Goal: Find specific fact: Find specific fact

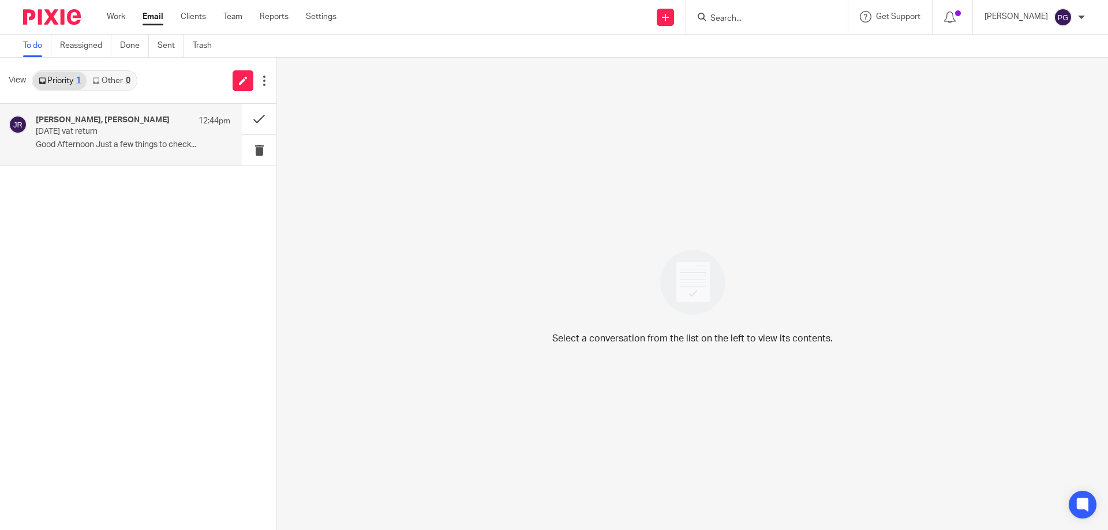
click at [88, 127] on p "[DATE] vat return" at bounding box center [114, 132] width 156 height 10
click at [127, 86] on link "Other 1" at bounding box center [111, 81] width 49 height 18
click at [131, 122] on div "Companies House 1:06pm" at bounding box center [133, 121] width 194 height 12
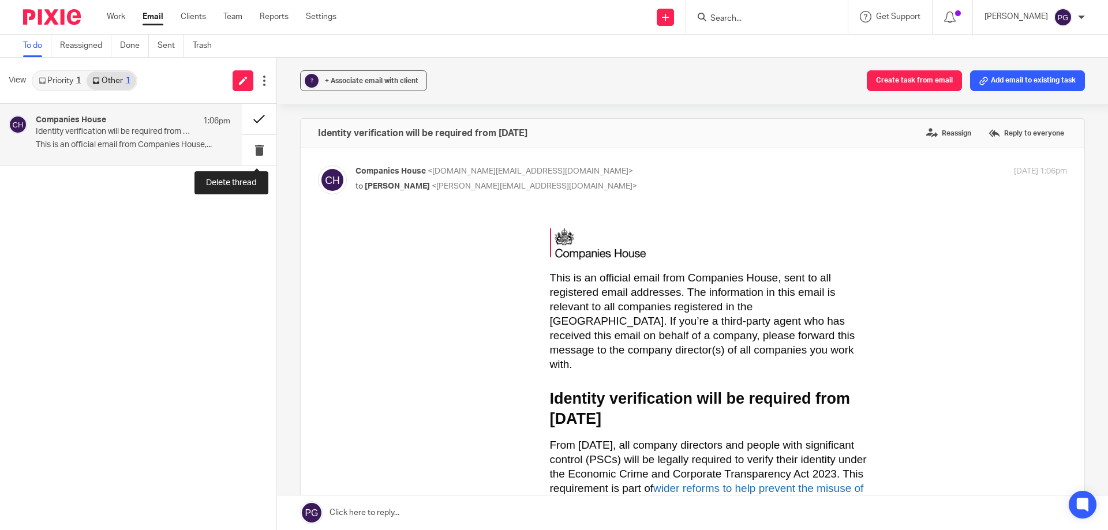
click at [254, 130] on button at bounding box center [259, 119] width 35 height 31
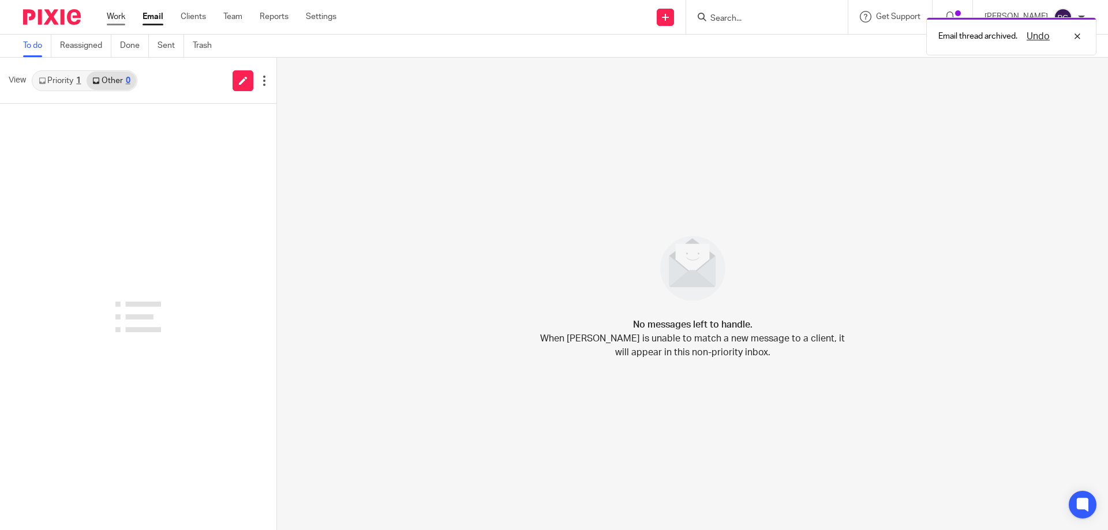
click at [125, 17] on link "Work" at bounding box center [116, 17] width 18 height 12
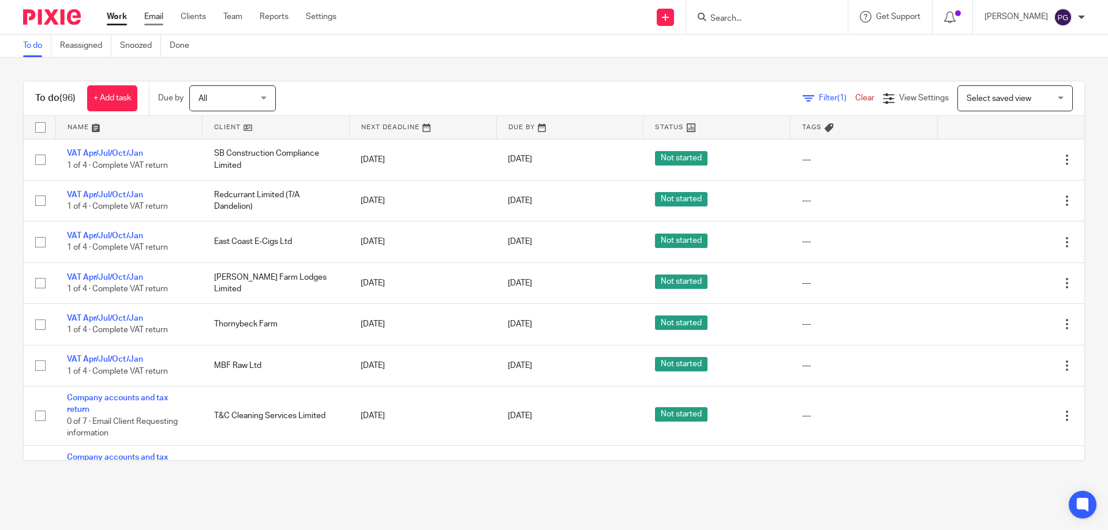
click at [149, 18] on link "Email" at bounding box center [153, 17] width 19 height 12
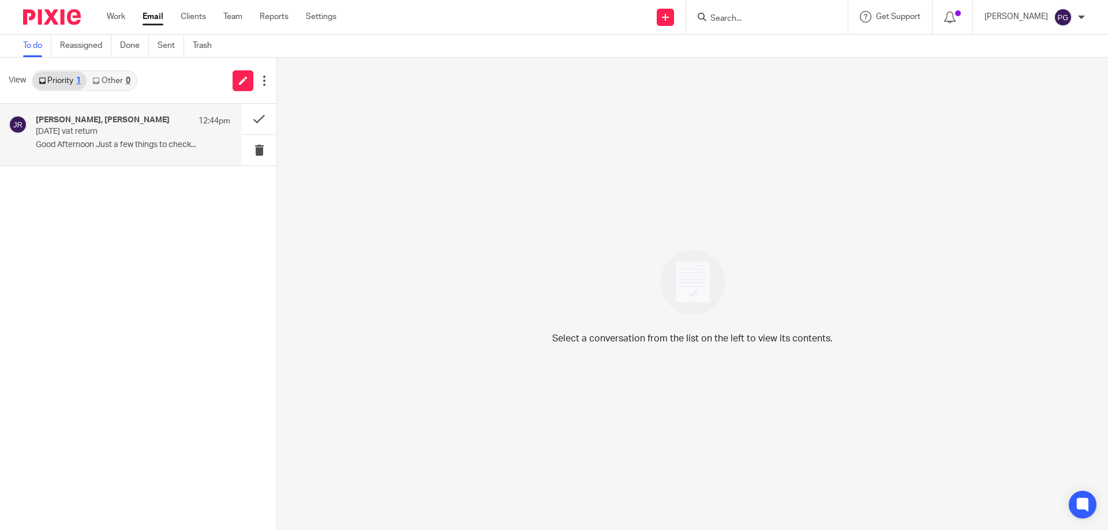
click at [126, 153] on div "[PERSON_NAME], [PERSON_NAME] 12:44pm [DATE] vat return Good Afternoon Just a fe…" at bounding box center [133, 134] width 194 height 39
click at [122, 117] on h4 "Me, [PERSON_NAME], [PERSON_NAME]" at bounding box center [110, 120] width 149 height 10
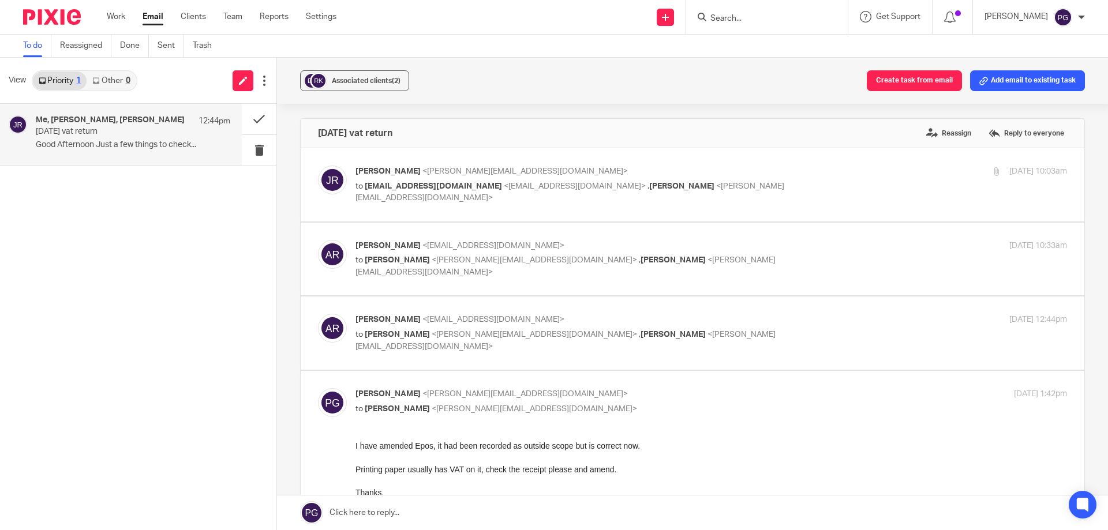
click at [477, 189] on span "eastcoastecigsltd@gmail.com" at bounding box center [433, 186] width 137 height 8
checkbox input "true"
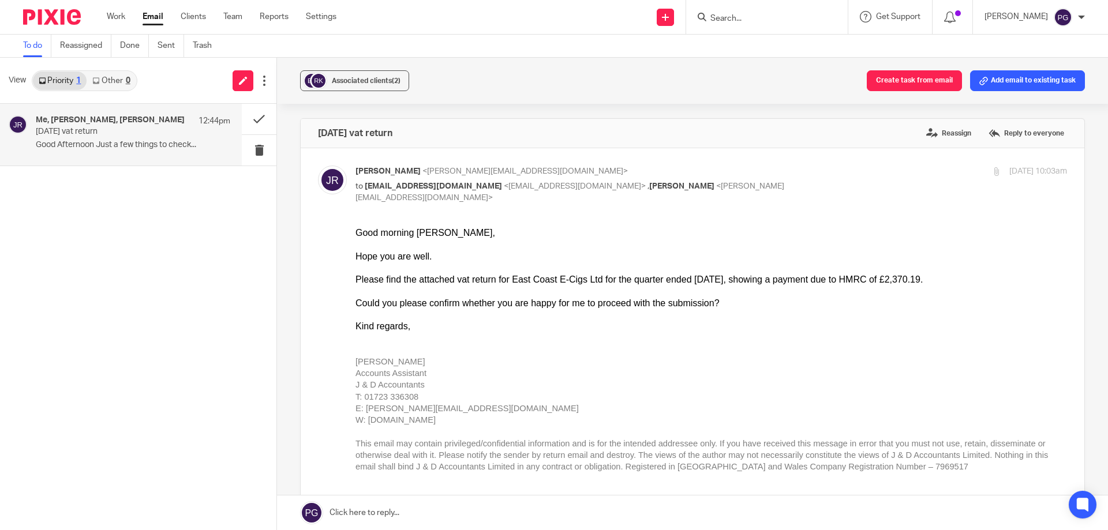
click at [431, 202] on div "Jithin Raj <jithin@janddaccountants.co.uk> to eastcoastecigsltd@gmail.com <east…" at bounding box center [692, 380] width 749 height 429
click at [125, 287] on div "Me, Alain Rowlands, Jithin Raj 12:44pm July 2025 vat return Good Afternoon Just…" at bounding box center [138, 317] width 276 height 426
click at [115, 477] on div "Me, Alain Rowlands, Jithin Raj 12:44pm July 2025 vat return Good Afternoon Just…" at bounding box center [138, 317] width 276 height 426
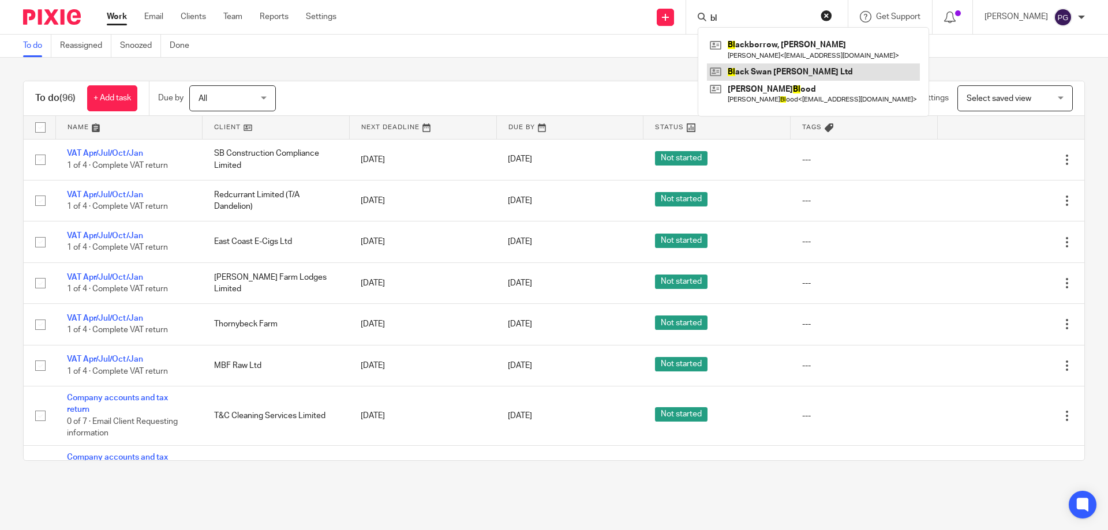
type input "bl"
click at [782, 73] on link at bounding box center [813, 71] width 213 height 17
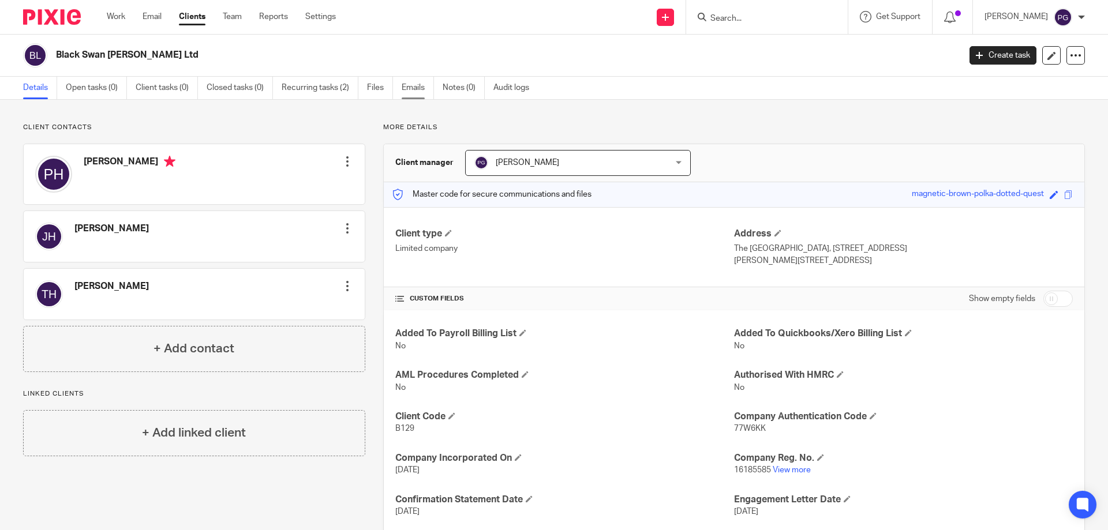
click at [421, 89] on link "Emails" at bounding box center [418, 88] width 32 height 22
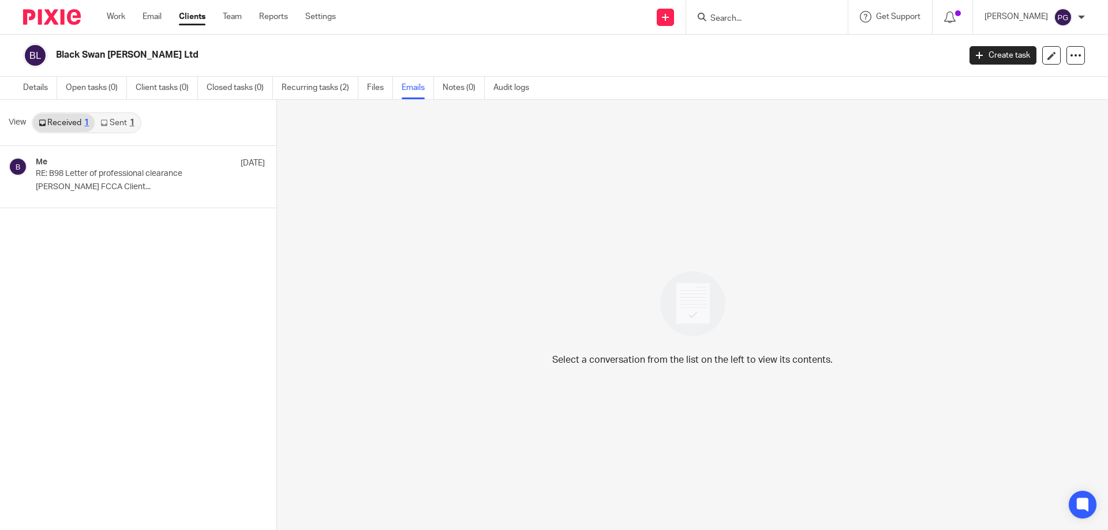
click at [118, 126] on link "Sent 1" at bounding box center [117, 123] width 45 height 18
click at [753, 19] on input "Search" at bounding box center [761, 19] width 104 height 10
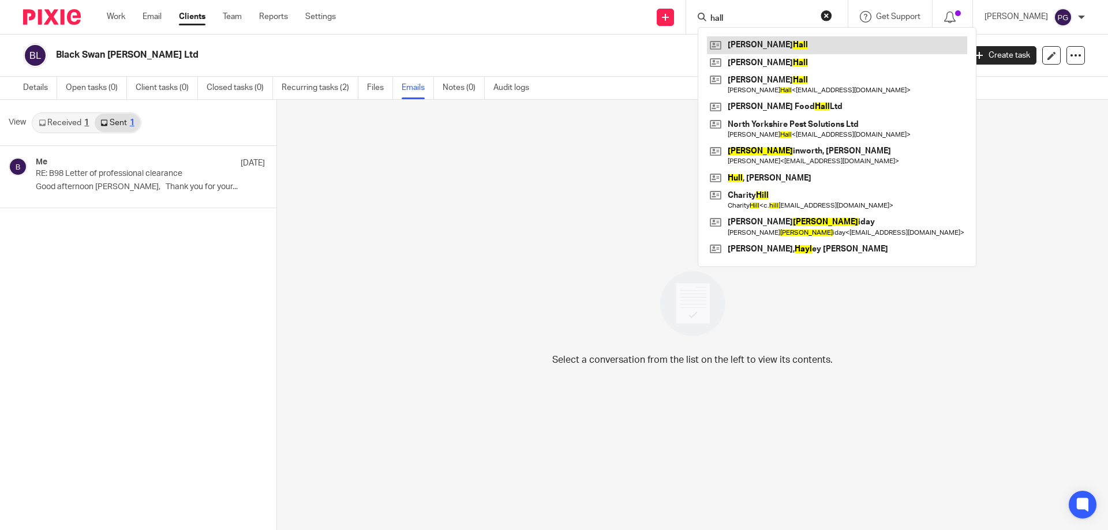
type input "hall"
click at [757, 49] on link at bounding box center [837, 44] width 260 height 17
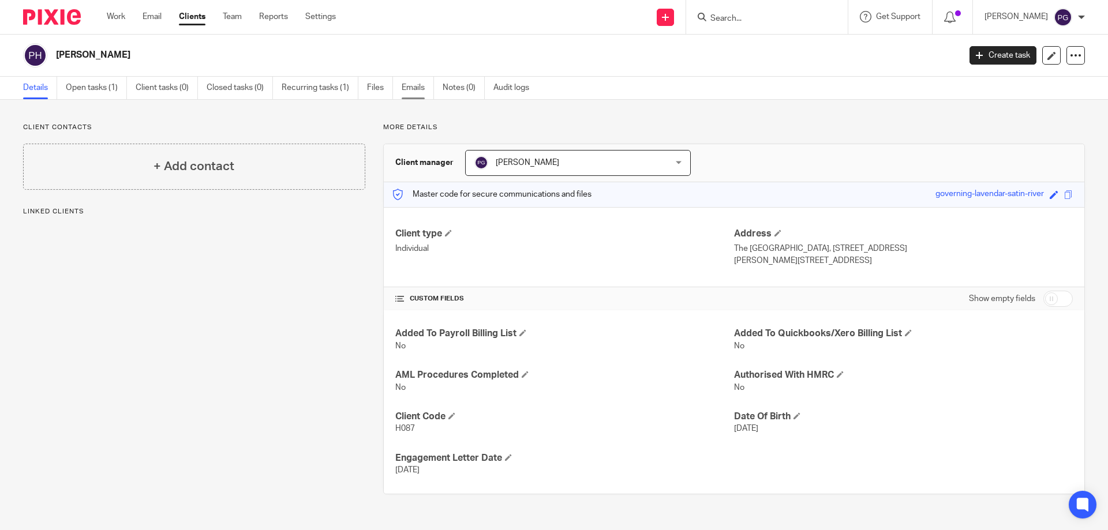
click at [413, 87] on link "Emails" at bounding box center [418, 88] width 32 height 22
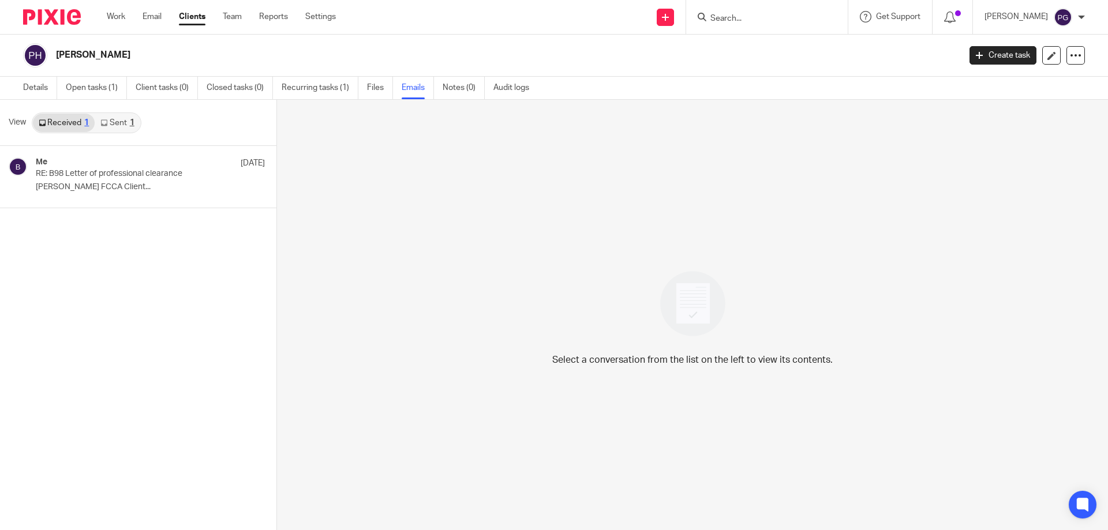
click at [118, 127] on link "Sent 1" at bounding box center [117, 123] width 45 height 18
click at [729, 29] on div at bounding box center [767, 17] width 162 height 34
click at [743, 18] on input "Search" at bounding box center [761, 19] width 104 height 10
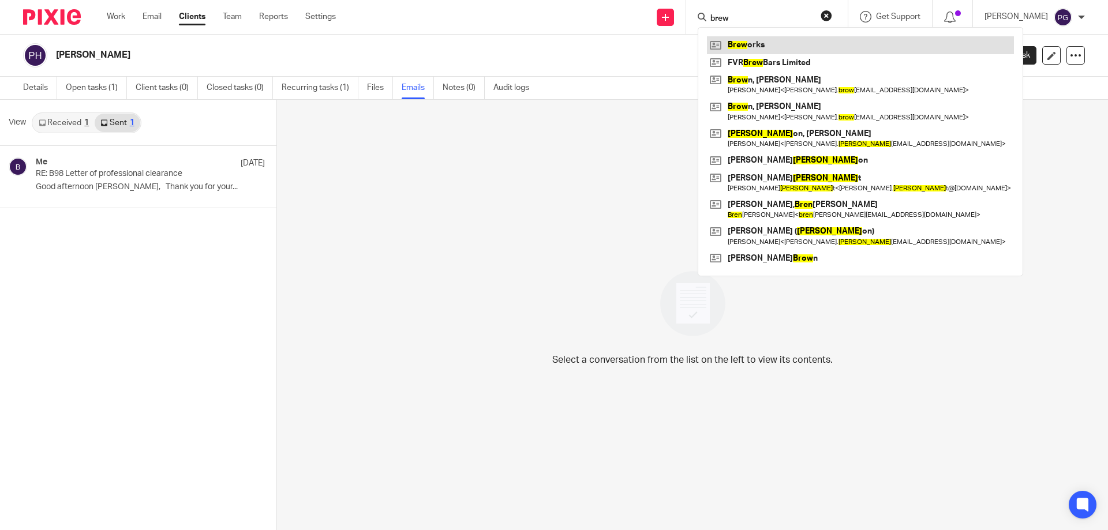
type input "brew"
click at [772, 44] on link at bounding box center [860, 44] width 307 height 17
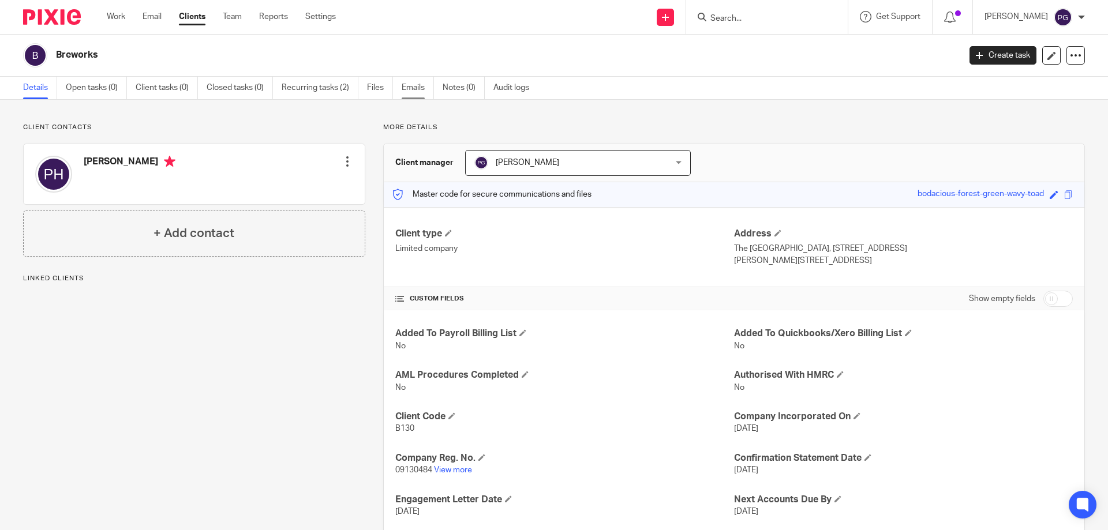
click at [408, 92] on link "Emails" at bounding box center [418, 88] width 32 height 22
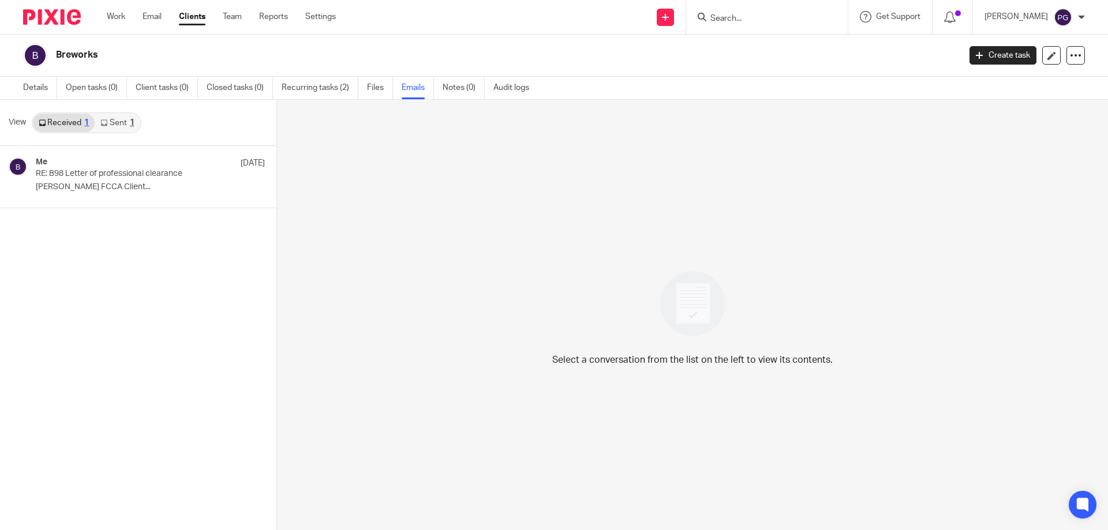
click at [122, 129] on link "Sent 1" at bounding box center [117, 123] width 45 height 18
click at [72, 130] on link "Received 1" at bounding box center [64, 123] width 62 height 18
click at [129, 117] on link "Sent 1" at bounding box center [117, 123] width 45 height 18
click at [741, 14] on input "Search" at bounding box center [761, 19] width 104 height 10
click at [46, 80] on link "Details" at bounding box center [40, 88] width 34 height 22
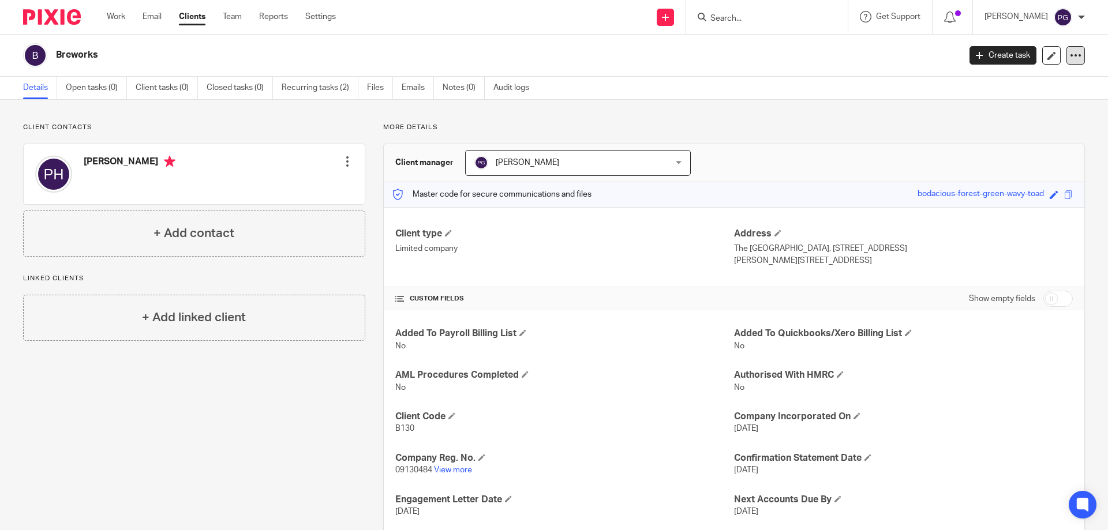
click at [1070, 56] on icon at bounding box center [1076, 56] width 12 height 12
click at [1000, 83] on link "Update from Companies House" at bounding box center [1003, 84] width 127 height 17
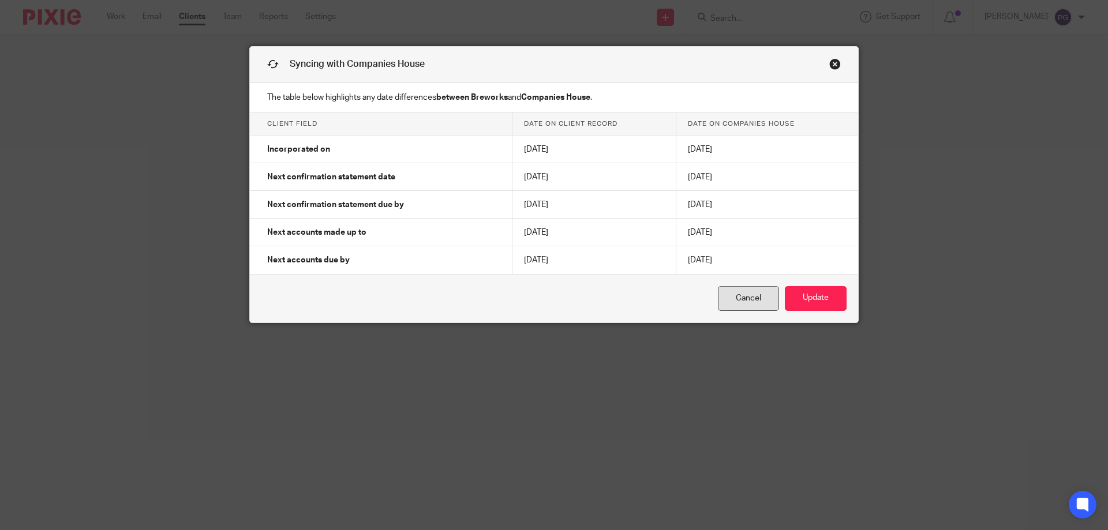
click at [766, 292] on link "Cancel" at bounding box center [748, 298] width 61 height 25
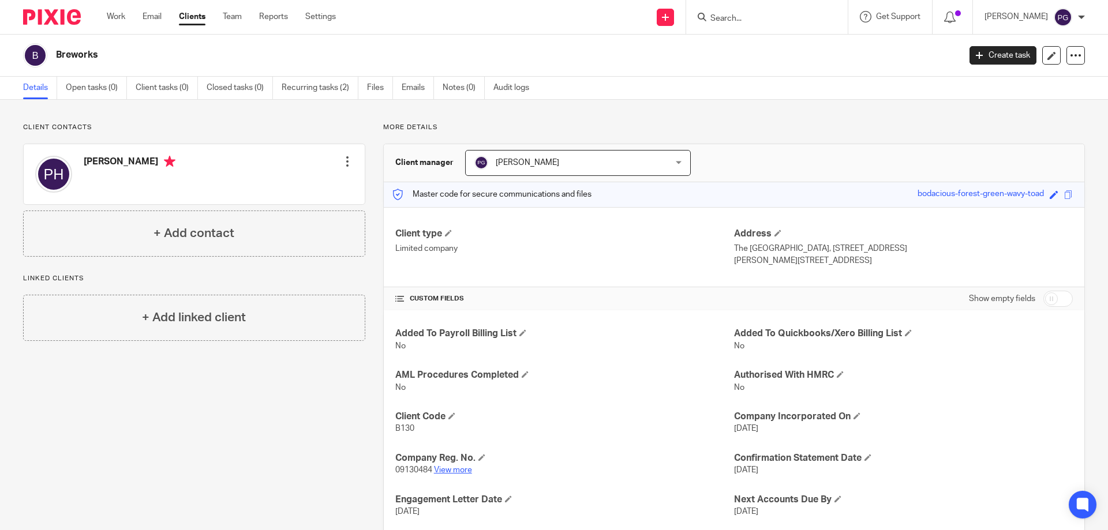
click at [451, 467] on link "View more" at bounding box center [453, 470] width 38 height 8
click at [1047, 57] on icon at bounding box center [1051, 55] width 9 height 9
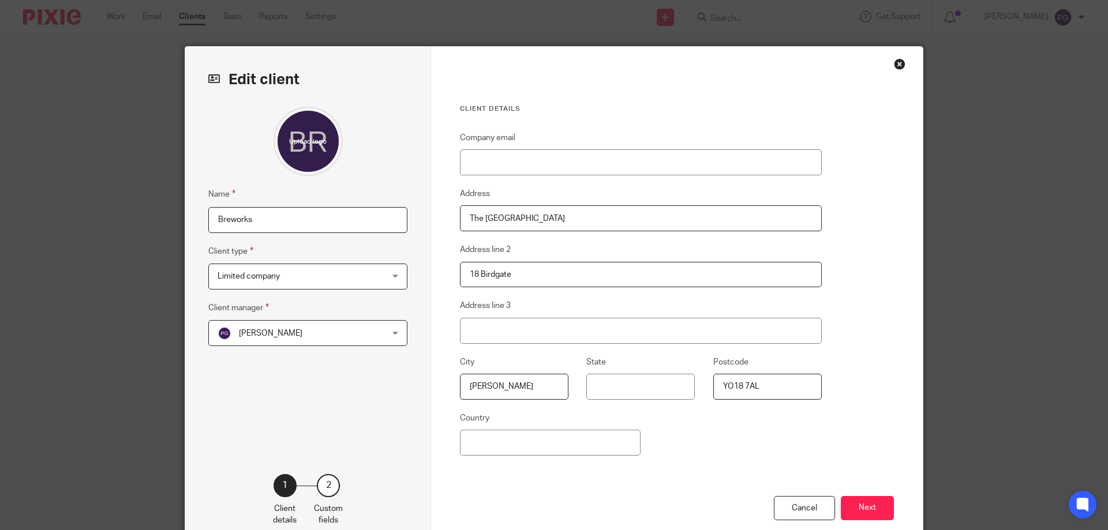
click at [353, 219] on input "Breworks" at bounding box center [307, 220] width 199 height 26
type input "Breworks Ltd"
click at [873, 509] on button "Next" at bounding box center [867, 508] width 53 height 25
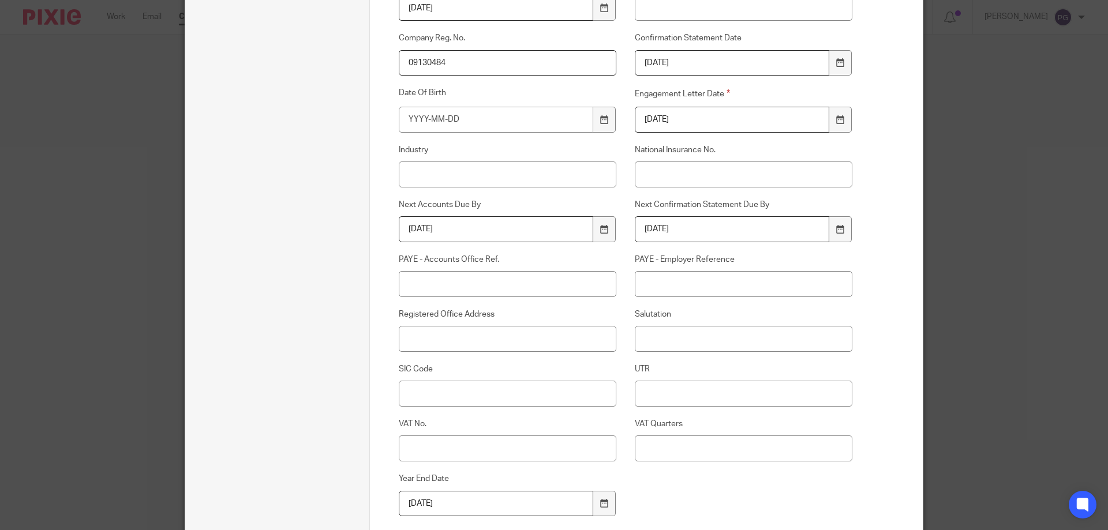
scroll to position [572, 0]
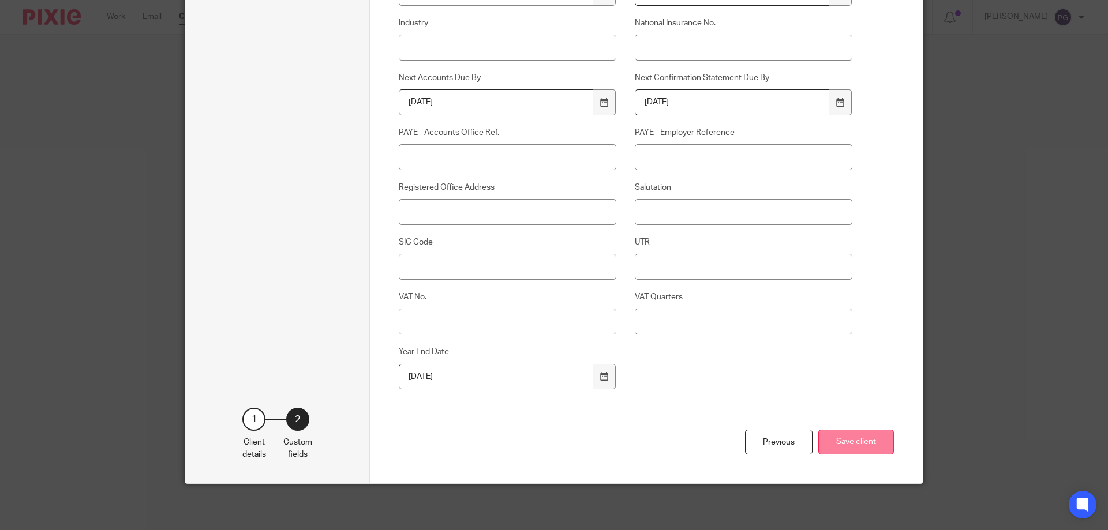
click at [858, 441] on button "Save client" at bounding box center [856, 442] width 76 height 25
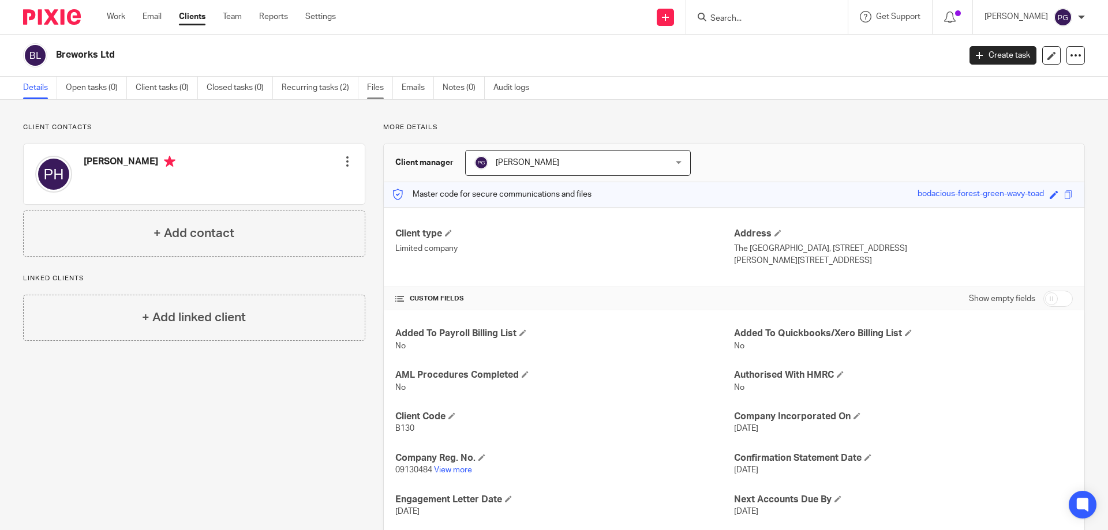
click at [382, 92] on link "Files" at bounding box center [380, 88] width 26 height 22
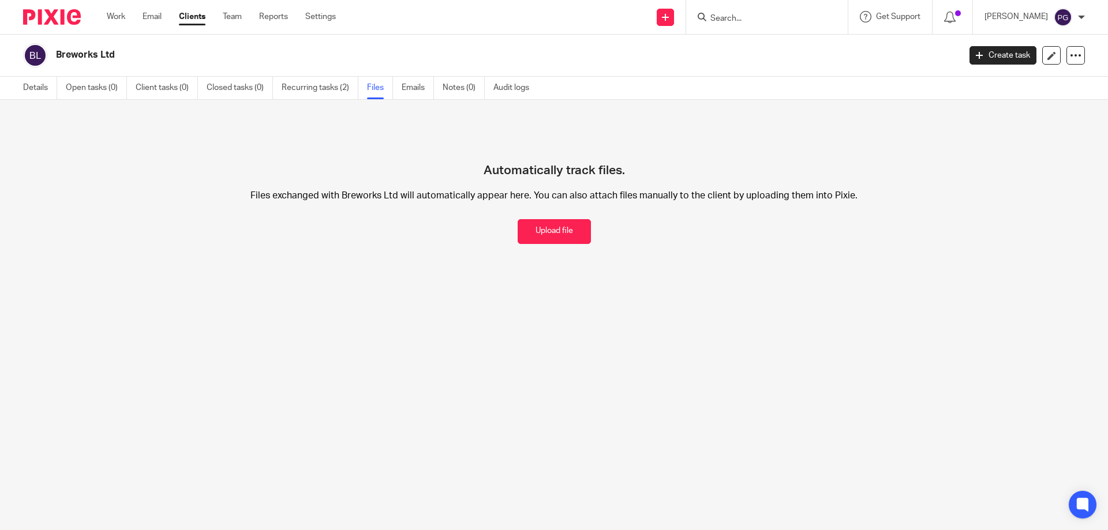
click at [756, 14] on input "Search" at bounding box center [761, 19] width 104 height 10
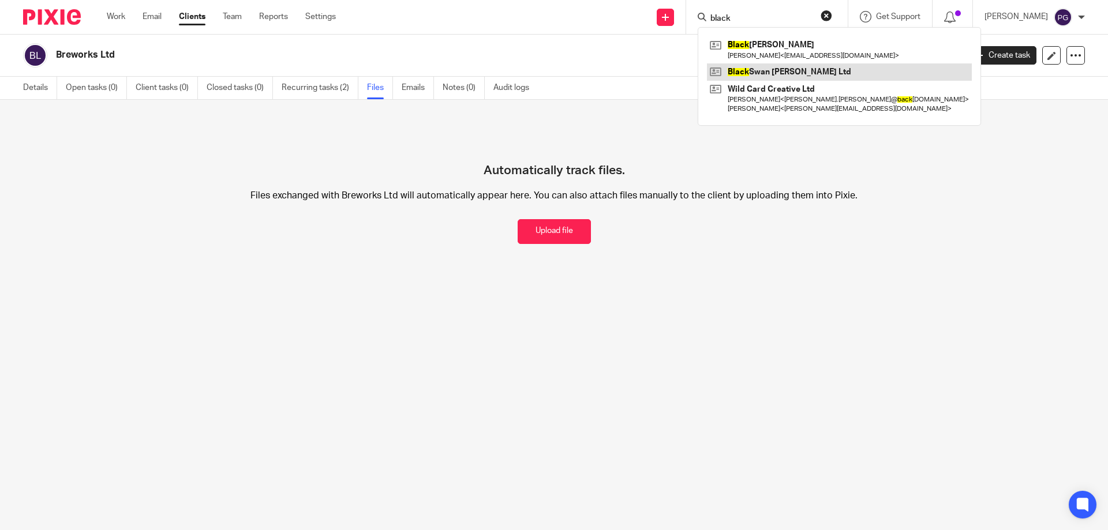
type input "black"
click at [774, 69] on link at bounding box center [839, 71] width 265 height 17
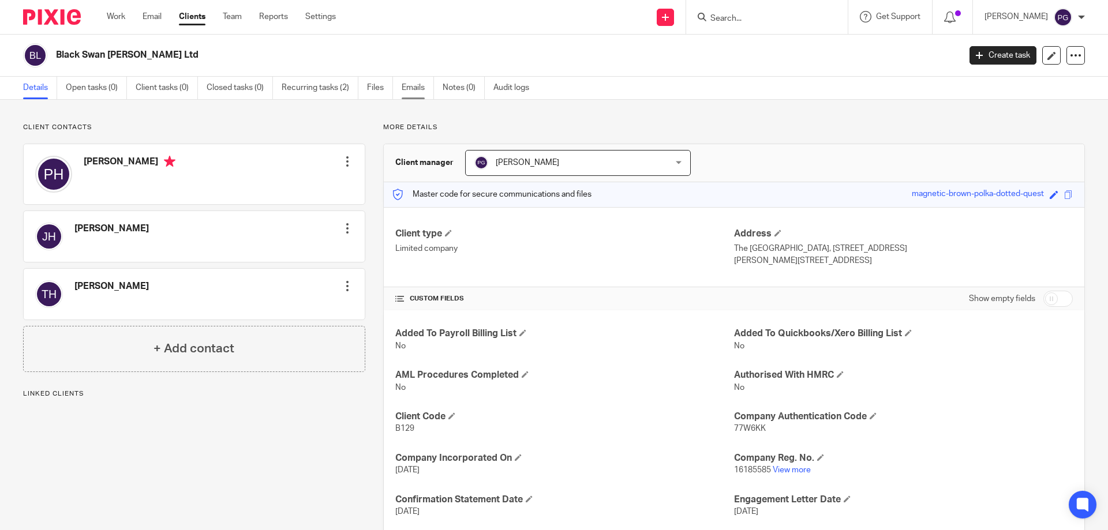
click at [419, 89] on link "Emails" at bounding box center [418, 88] width 32 height 22
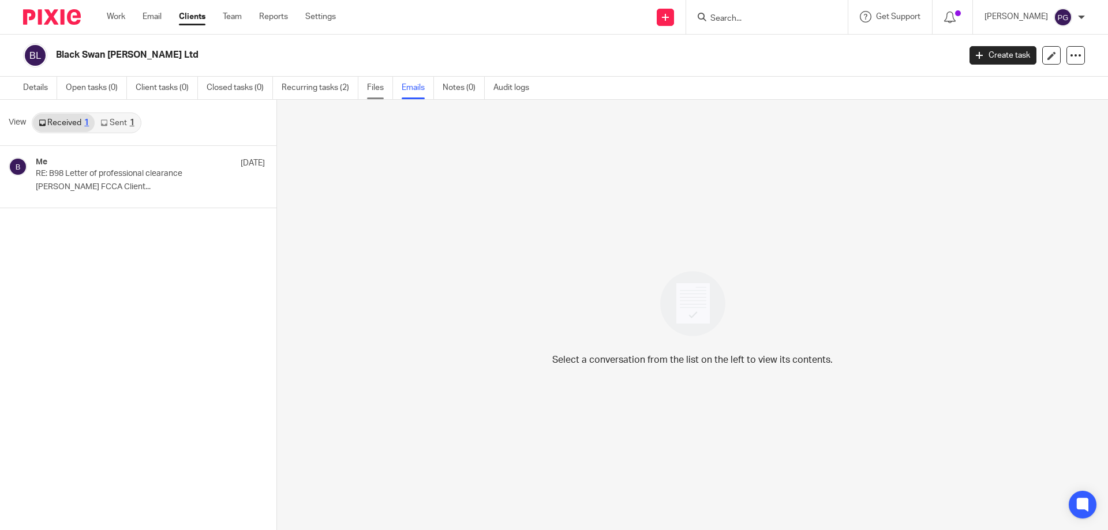
click at [376, 87] on link "Files" at bounding box center [380, 88] width 26 height 22
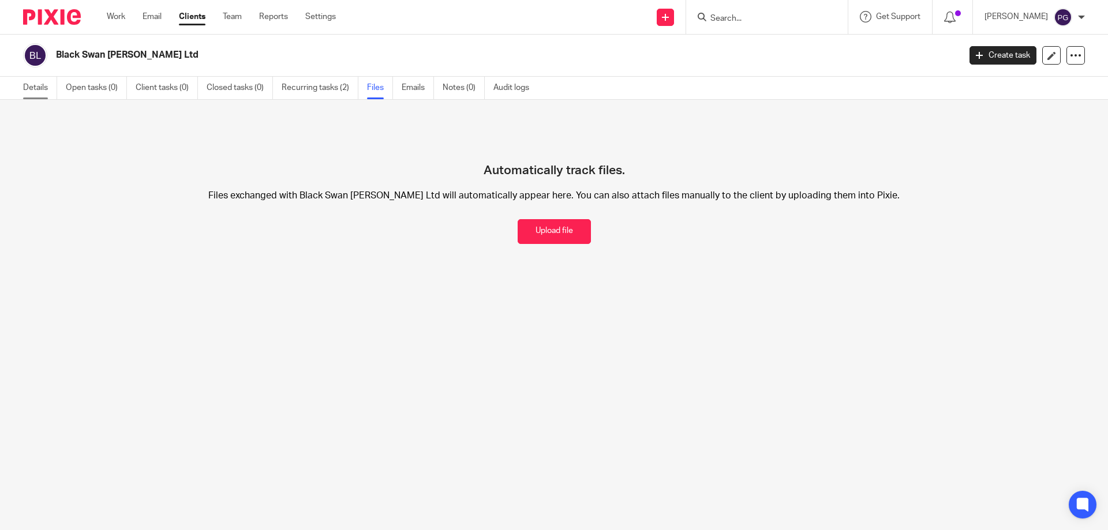
click at [40, 91] on link "Details" at bounding box center [40, 88] width 34 height 22
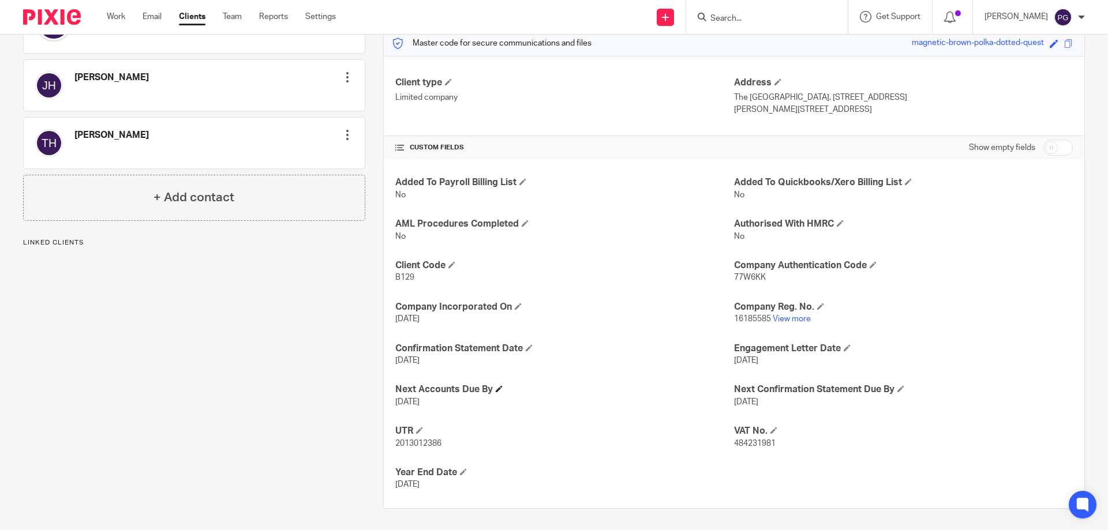
scroll to position [153, 0]
click at [793, 320] on link "View more" at bounding box center [791, 317] width 38 height 8
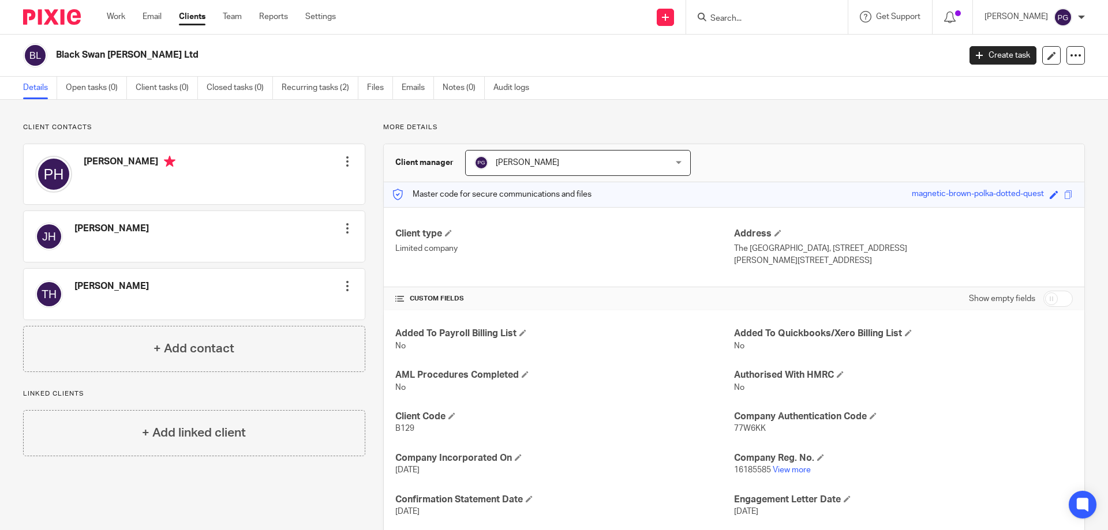
click at [755, 12] on form at bounding box center [770, 17] width 123 height 14
click at [756, 18] on input "Search" at bounding box center [761, 19] width 104 height 10
drag, startPoint x: 772, startPoint y: 21, endPoint x: 737, endPoint y: 18, distance: 34.7
click at [737, 18] on input "jay bost" at bounding box center [761, 19] width 104 height 10
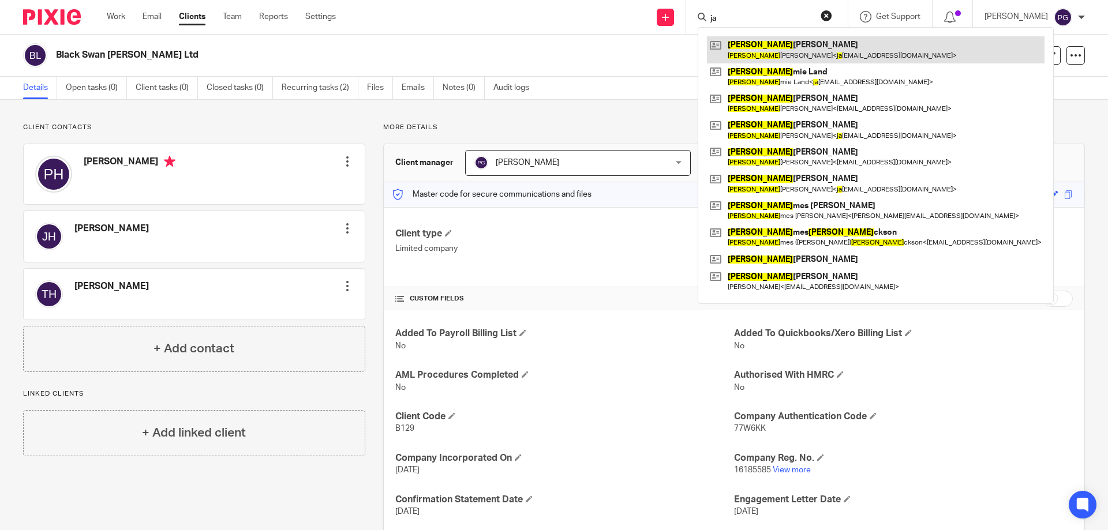
type input "jay"
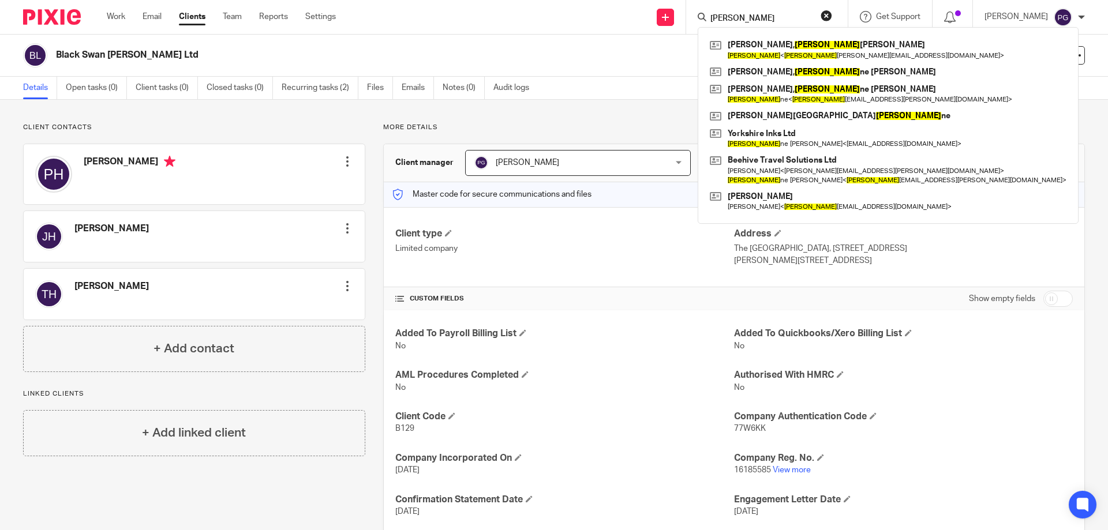
drag, startPoint x: 765, startPoint y: 20, endPoint x: 606, endPoint y: 40, distance: 160.6
click at [606, 40] on body "Work Email Clients Team Reports Settings Work Email Clients Team Reports Settin…" at bounding box center [554, 265] width 1108 height 530
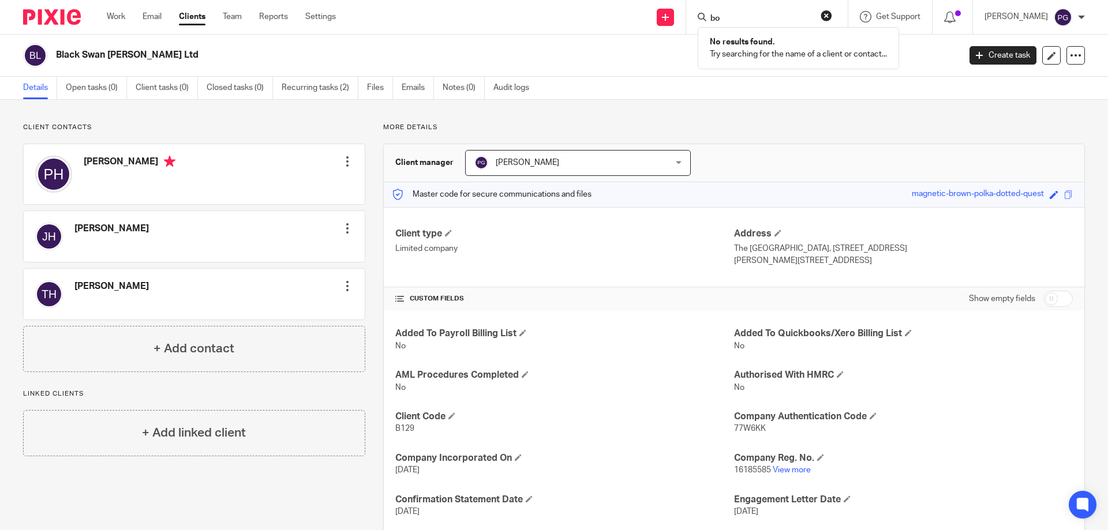
type input "b"
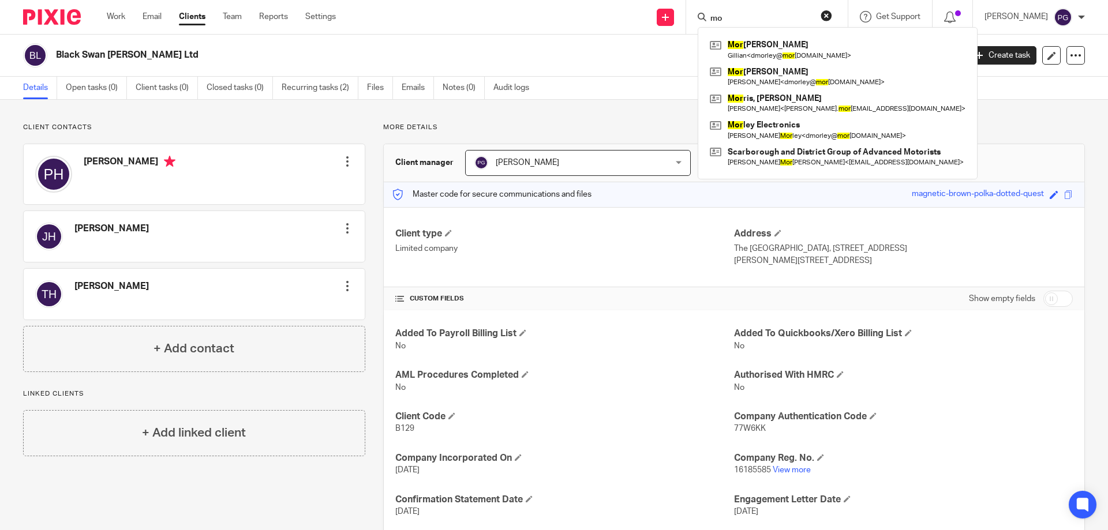
type input "m"
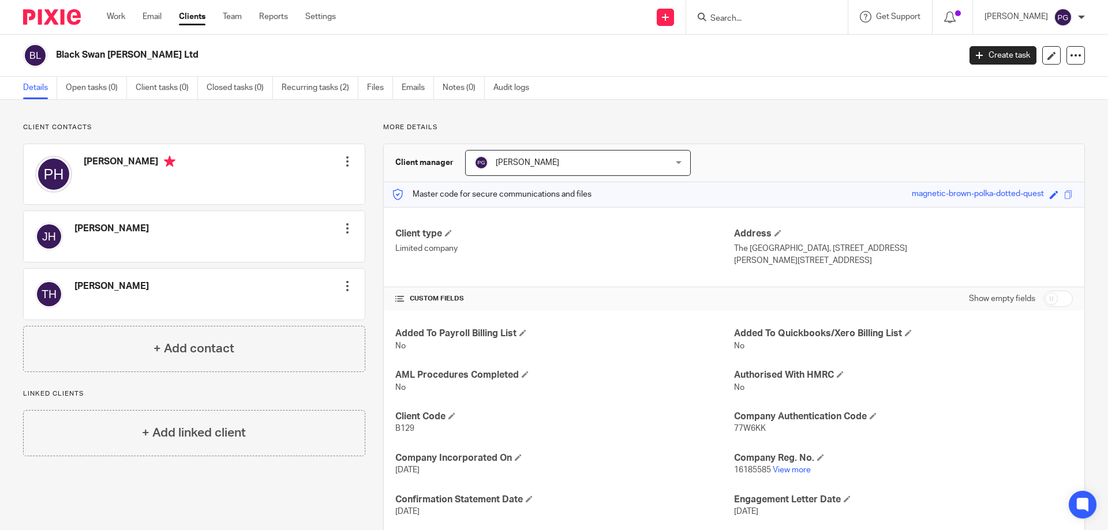
click at [748, 24] on form at bounding box center [770, 17] width 123 height 14
click at [742, 21] on input "Search" at bounding box center [761, 19] width 104 height 10
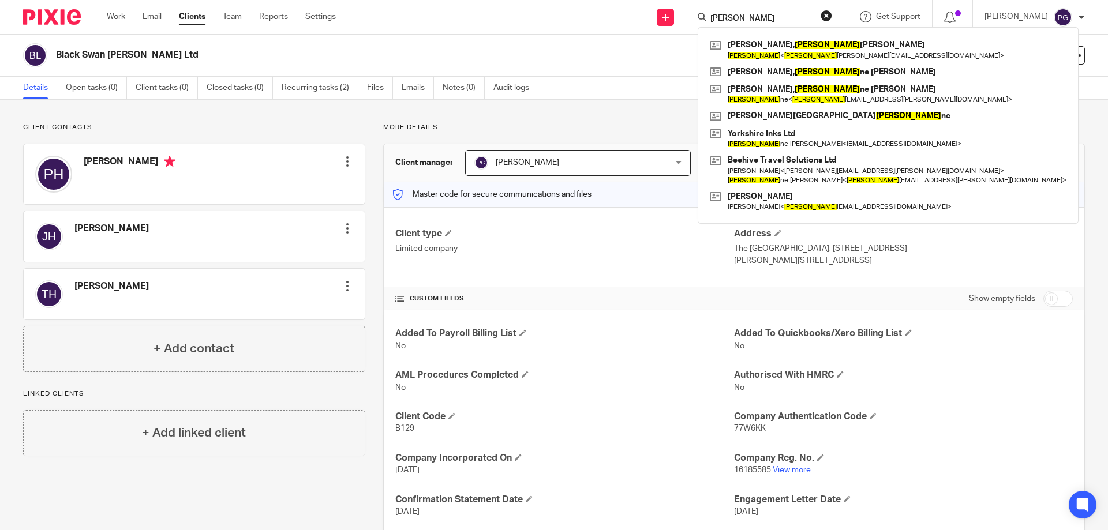
click at [762, 14] on input "jay" at bounding box center [761, 19] width 104 height 10
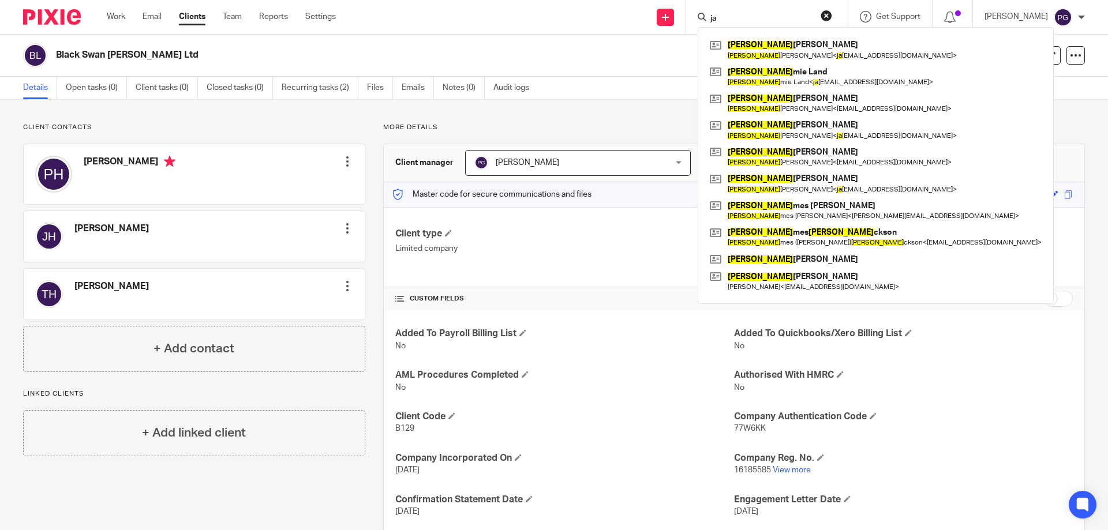
type input "j"
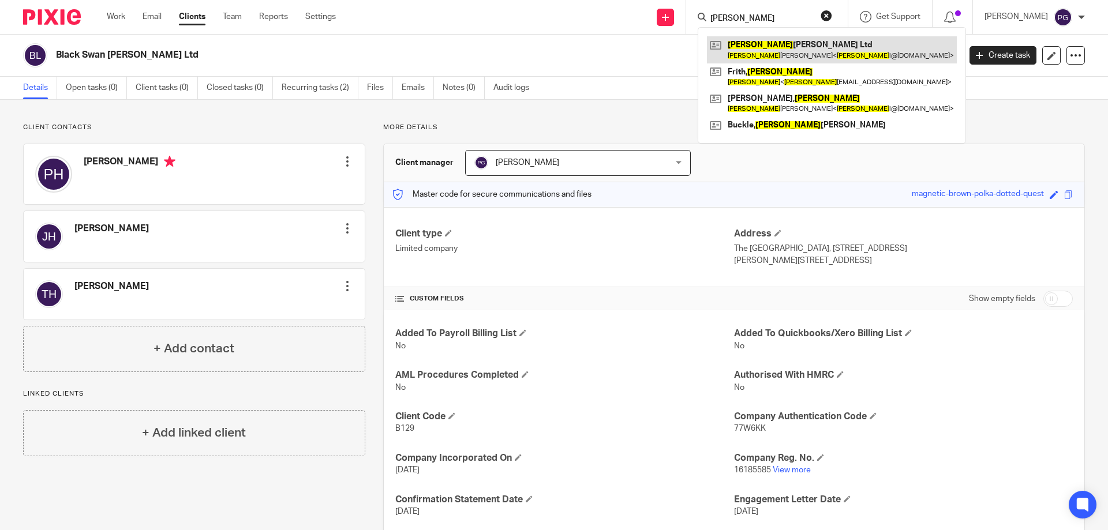
type input "sally"
click at [805, 50] on link at bounding box center [832, 49] width 250 height 27
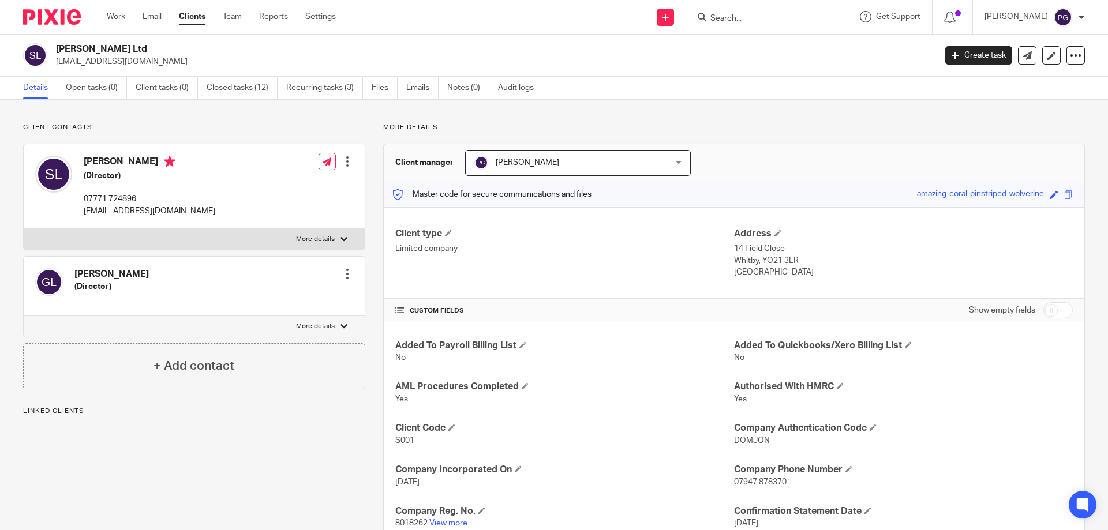
click at [764, 261] on p "Whitby, YO21 3LR" at bounding box center [903, 261] width 339 height 12
drag, startPoint x: 764, startPoint y: 261, endPoint x: 786, endPoint y: 260, distance: 21.4
click at [786, 260] on p "Whitby, YO21 3LR" at bounding box center [903, 261] width 339 height 12
copy p "YO21 3LR"
click at [162, 21] on link "Email" at bounding box center [151, 17] width 19 height 12
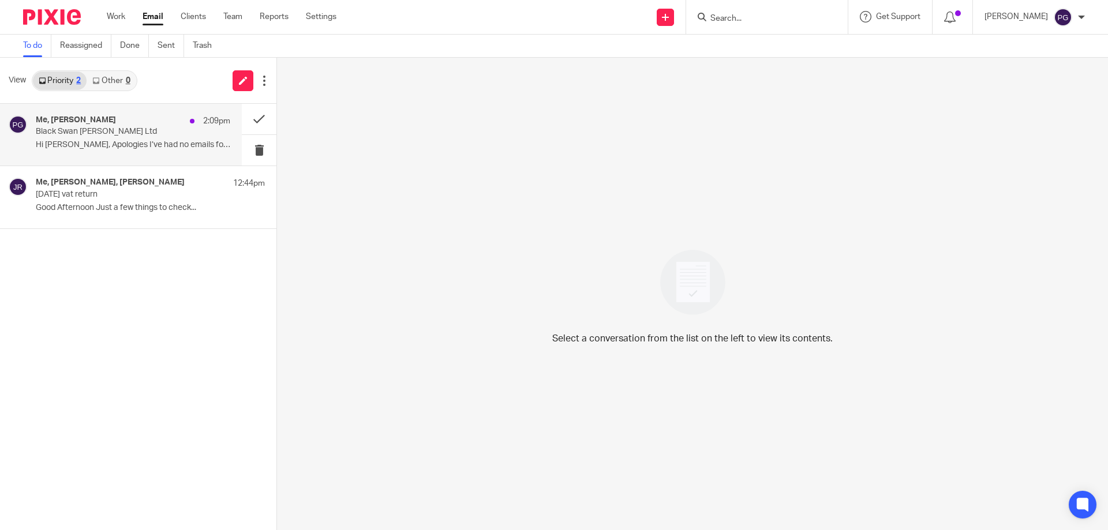
click at [85, 133] on p "Black Swan Pickering Ltd" at bounding box center [114, 132] width 156 height 10
click at [258, 121] on button at bounding box center [259, 119] width 35 height 31
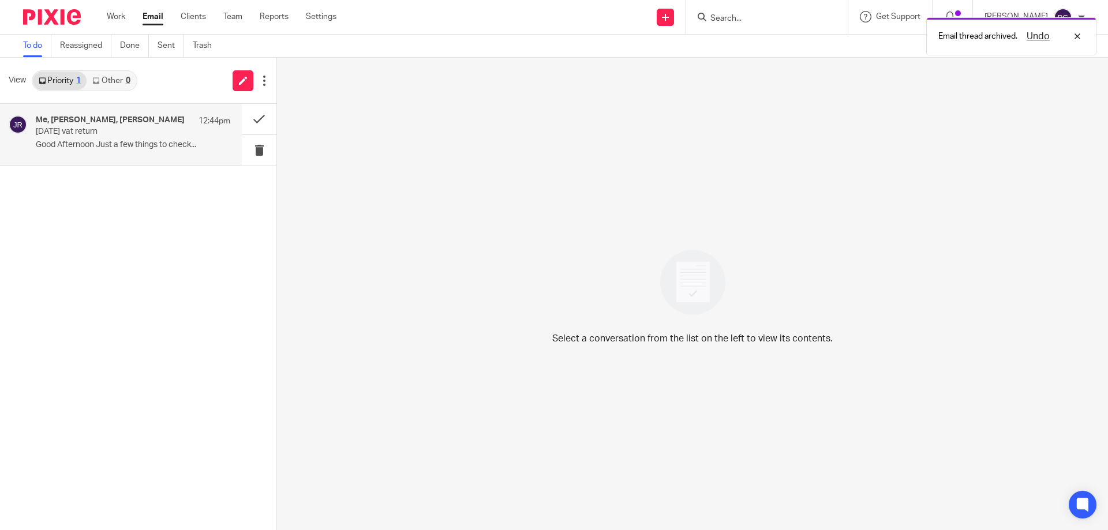
click at [139, 127] on p "July 2025 vat return" at bounding box center [114, 132] width 156 height 10
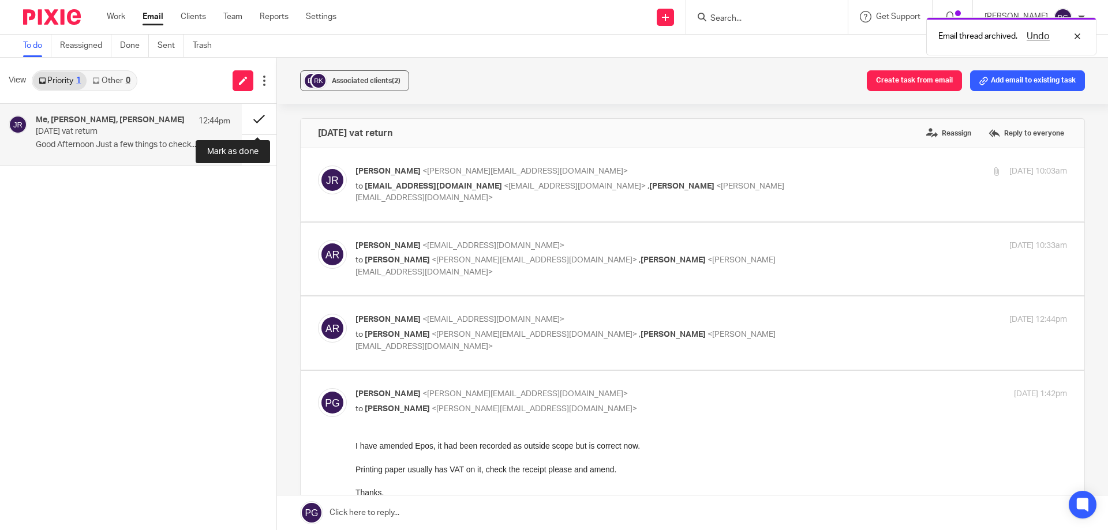
click at [259, 118] on button at bounding box center [259, 119] width 35 height 31
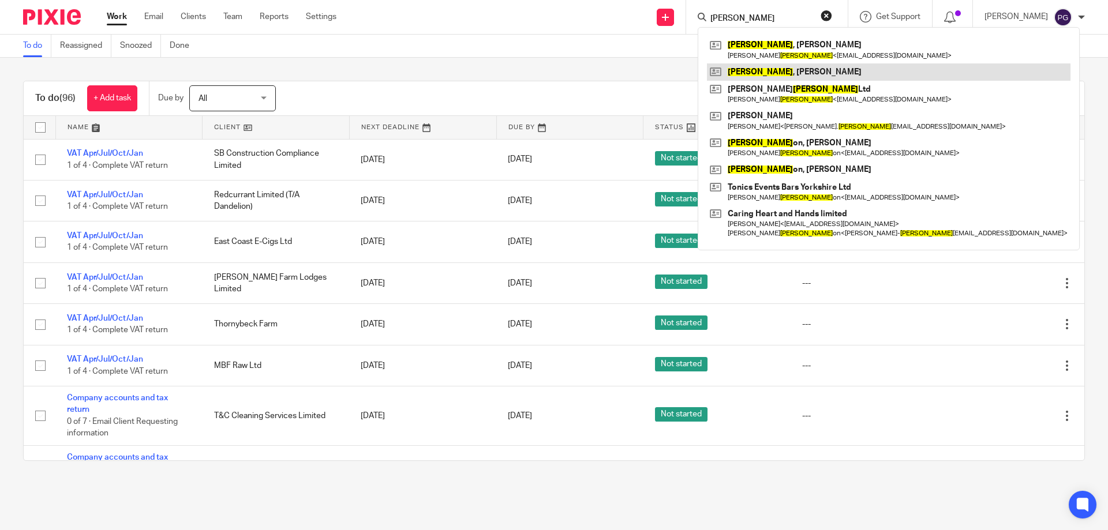
type input "[PERSON_NAME]"
click at [820, 65] on link at bounding box center [888, 71] width 363 height 17
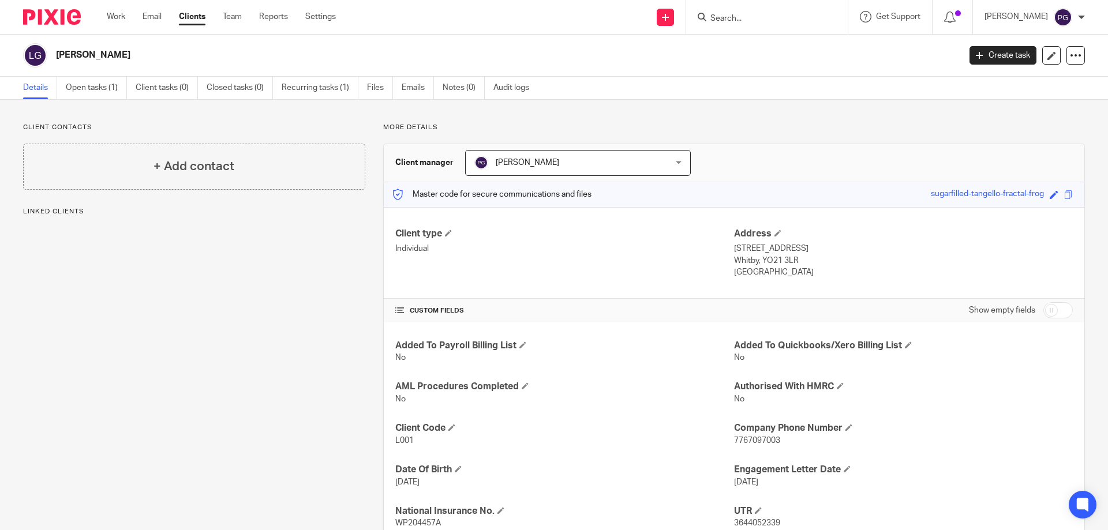
click at [761, 258] on p "Whitby, YO21 3LR" at bounding box center [903, 261] width 339 height 12
drag, startPoint x: 761, startPoint y: 258, endPoint x: 784, endPoint y: 260, distance: 23.2
click at [784, 260] on p "Whitby, YO21 3LR" at bounding box center [903, 261] width 339 height 12
copy p "YO21 3LR"
click at [766, 257] on p "Whitby, YO21 3LR" at bounding box center [903, 261] width 339 height 12
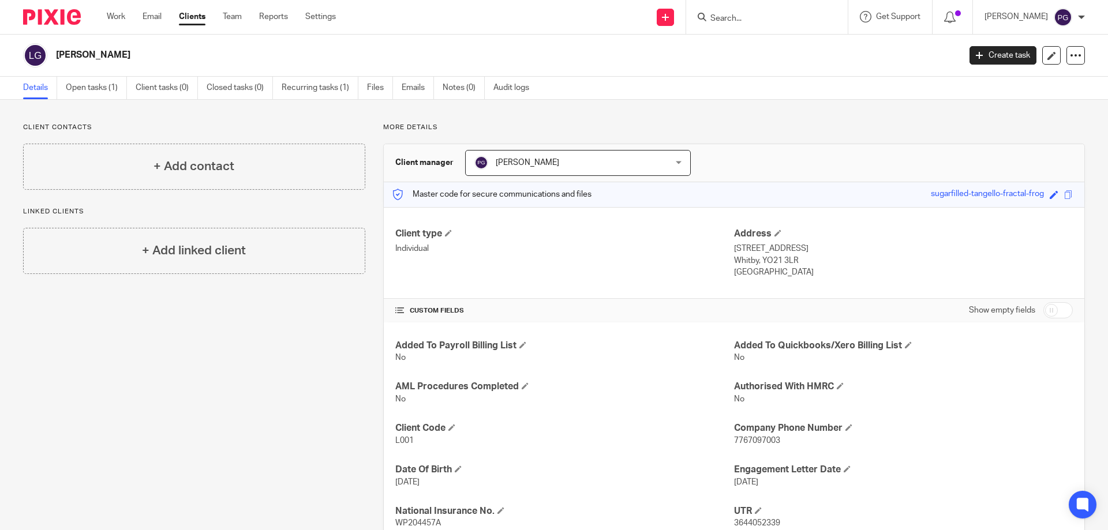
drag, startPoint x: 766, startPoint y: 257, endPoint x: 790, endPoint y: 260, distance: 24.5
click at [790, 260] on p "Whitby, YO21 3LR" at bounding box center [903, 261] width 339 height 12
